Goal: Information Seeking & Learning: Find specific fact

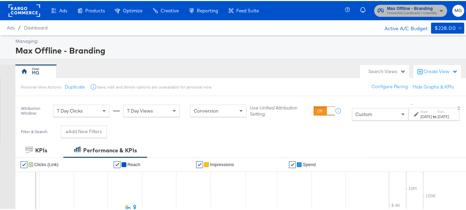
click at [421, 11] on span "Forward3d (Landmark) / Assembly" at bounding box center [412, 12] width 50 height 5
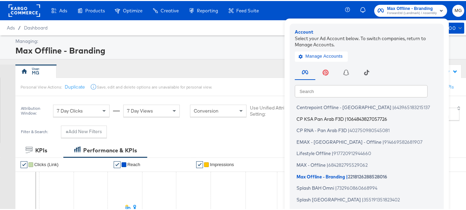
click at [316, 118] on span "CP KSA Pan Arab F3D" at bounding box center [319, 117] width 47 height 5
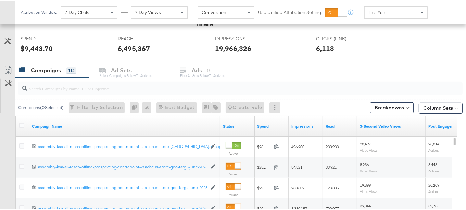
scroll to position [255, 0]
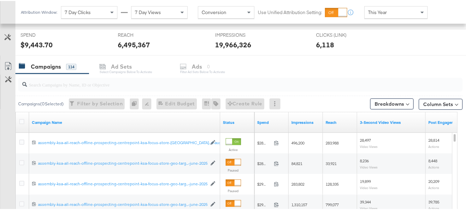
click at [128, 84] on input "search" at bounding box center [225, 80] width 396 height 13
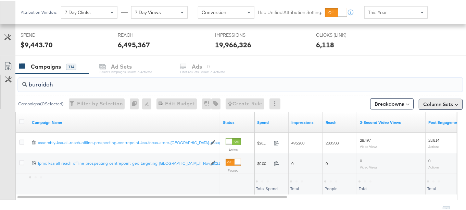
type input "buraidah"
click at [436, 101] on button "Column Sets" at bounding box center [441, 103] width 44 height 11
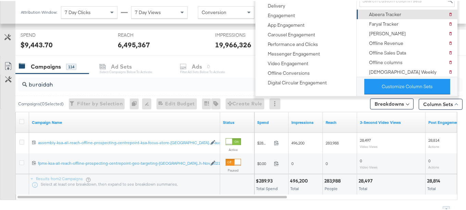
click at [378, 10] on div "Abeera Tracker" at bounding box center [385, 13] width 32 height 7
click at [462, 103] on div "KPIs Performance & KPIs Customize KPIs ✔ Clicks (Link) ✔ Reach ✔ Impressions ✔ …" at bounding box center [235, 61] width 471 height 364
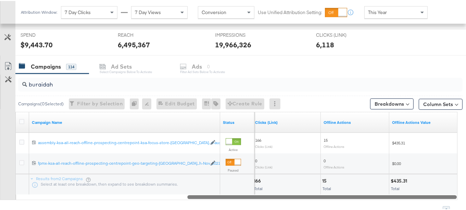
drag, startPoint x: 273, startPoint y: 194, endPoint x: 470, endPoint y: 182, distance: 197.2
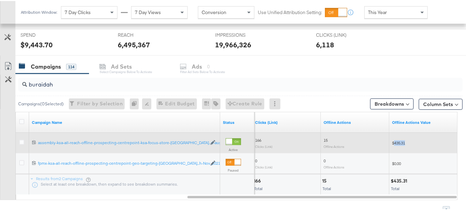
drag, startPoint x: 407, startPoint y: 139, endPoint x: 395, endPoint y: 142, distance: 12.2
click at [395, 142] on div "$435.31" at bounding box center [423, 141] width 63 height 5
copy span "435.31"
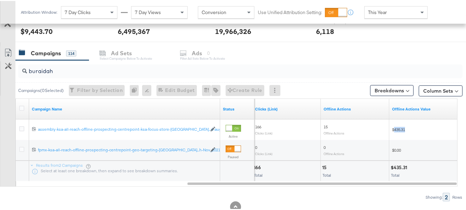
scroll to position [268, 0]
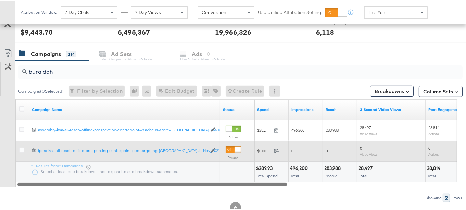
drag, startPoint x: 407, startPoint y: 183, endPoint x: 155, endPoint y: 156, distance: 253.0
click at [155, 156] on div "Campaign Name Status Spend Impressions Reach 3-Second Video Views Post Engageme…" at bounding box center [236, 142] width 442 height 88
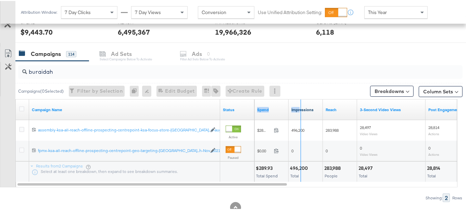
drag, startPoint x: 288, startPoint y: 111, endPoint x: 300, endPoint y: 110, distance: 12.4
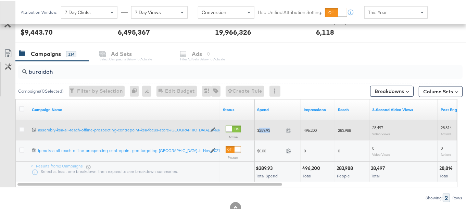
drag, startPoint x: 273, startPoint y: 127, endPoint x: 259, endPoint y: 128, distance: 13.4
click at [259, 128] on span "$289.93" at bounding box center [270, 128] width 26 height 5
copy span "289.93"
click at [307, 128] on span "496,200" at bounding box center [310, 128] width 13 height 5
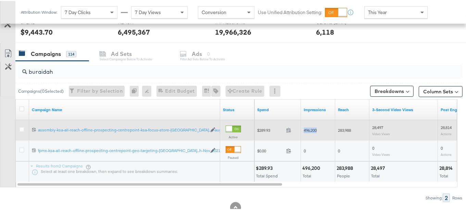
copy span "496,200"
click at [347, 126] on span "283,988" at bounding box center [344, 128] width 13 height 5
copy span "283,988"
drag, startPoint x: 384, startPoint y: 126, endPoint x: 369, endPoint y: 127, distance: 15.1
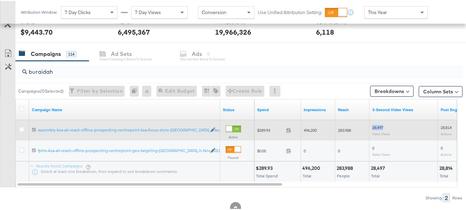
copy div "28,497"
click at [378, 124] on span "28,497" at bounding box center [377, 126] width 11 height 5
copy span "28,497"
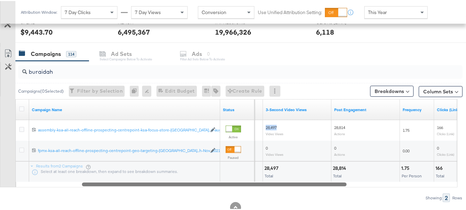
drag, startPoint x: 269, startPoint y: 182, endPoint x: 333, endPoint y: 177, distance: 64.3
click at [333, 177] on div "Campaign Name Status Reach 3-Second Video Views Post Engagement Frequency Click…" at bounding box center [236, 142] width 442 height 88
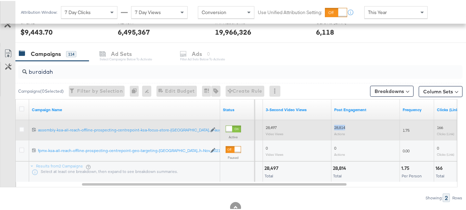
drag, startPoint x: 348, startPoint y: 122, endPoint x: 333, endPoint y: 124, distance: 14.9
click at [333, 124] on div "28,814 Actions" at bounding box center [365, 129] width 68 height 16
copy span "28,814"
